Goal: Transaction & Acquisition: Book appointment/travel/reservation

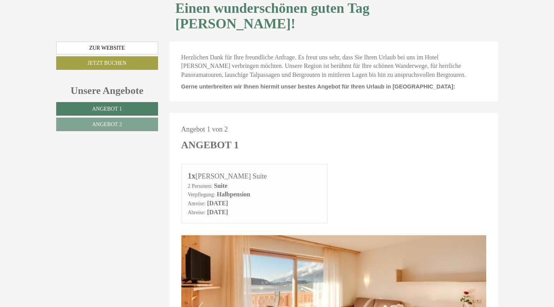
scroll to position [246, 0]
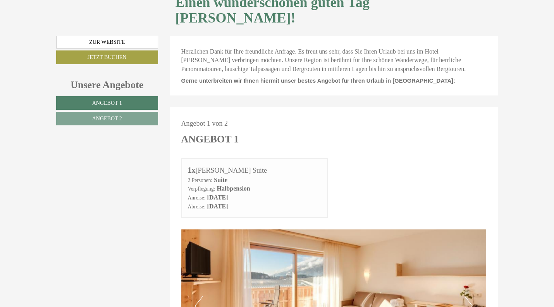
click at [107, 115] on span "Angebot 2" at bounding box center [107, 118] width 30 height 6
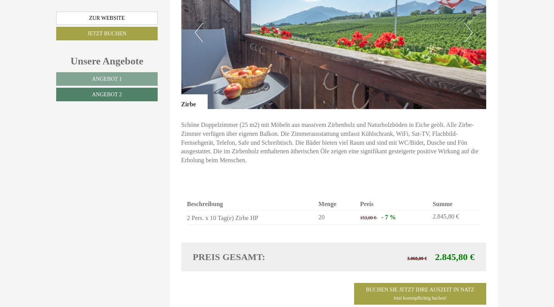
scroll to position [520, 0]
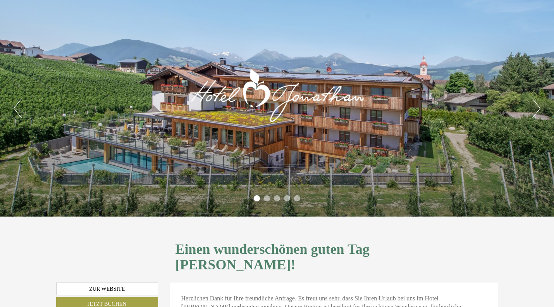
click at [444, 249] on h1 "Einen wunderschönen guten Tag Herr Matzinger!" at bounding box center [334, 256] width 317 height 31
click at [438, 248] on h1 "Einen wunderschönen guten Tag Herr Matzinger!" at bounding box center [334, 256] width 317 height 31
click at [439, 248] on h1 "Einen wunderschönen guten Tag Herr Matzinger!" at bounding box center [334, 256] width 317 height 31
click at [436, 249] on h1 "Einen wunderschönen guten Tag Herr Matzinger!" at bounding box center [334, 256] width 317 height 31
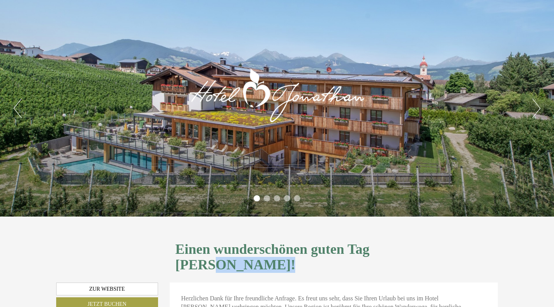
copy h1 "Matzinger"
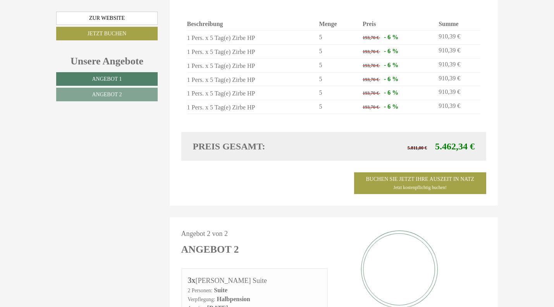
scroll to position [715, 0]
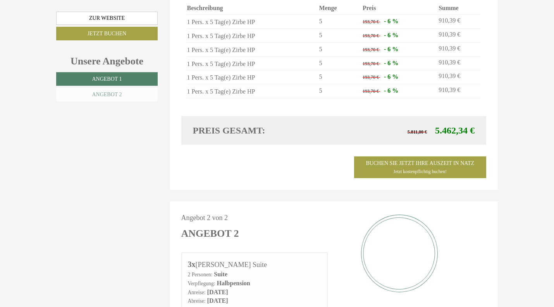
click at [110, 93] on span "Angebot 2" at bounding box center [107, 94] width 30 height 6
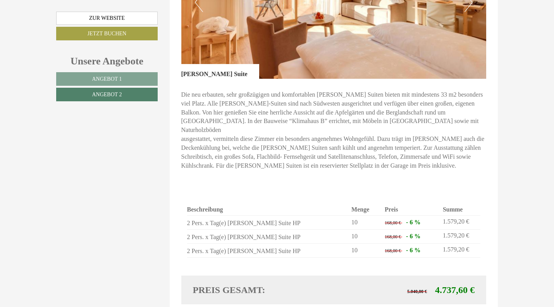
scroll to position [555, 0]
